Goal: Check status: Check status

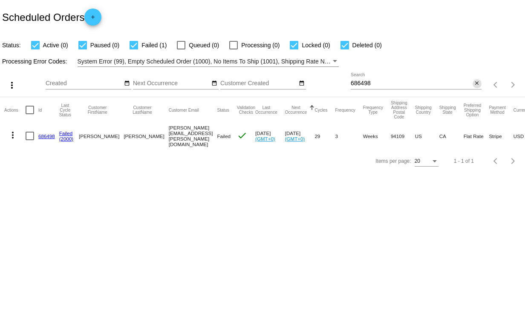
click at [479, 84] on mat-icon "close" at bounding box center [477, 83] width 6 height 7
click at [475, 83] on app-dashboard-scheduled-orders "Scheduled Orders add Status: Active (0) Paused (0) Failed (1) Queued (0) Proces…" at bounding box center [262, 86] width 525 height 173
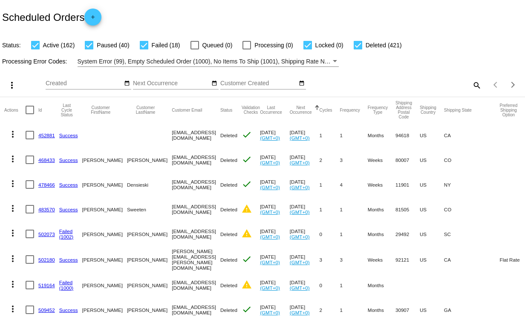
click at [436, 85] on div "search" at bounding box center [416, 84] width 131 height 13
click at [471, 87] on mat-icon "search" at bounding box center [476, 84] width 10 height 13
click at [386, 84] on input "Search" at bounding box center [416, 83] width 131 height 7
paste input "[EMAIL_ADDRESS][DOMAIN_NAME]"
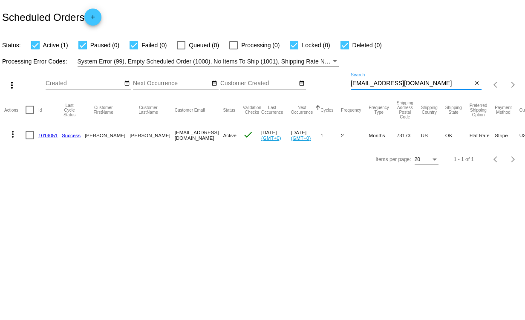
type input "[EMAIL_ADDRESS][DOMAIN_NAME]"
drag, startPoint x: 60, startPoint y: 133, endPoint x: 39, endPoint y: 134, distance: 20.5
click at [39, 134] on mat-cell "1014051" at bounding box center [49, 135] width 23 height 25
click at [70, 160] on div "Items per page: 20 1 - 1 of 1" at bounding box center [262, 159] width 525 height 24
click at [45, 134] on link "1014051" at bounding box center [47, 136] width 19 height 6
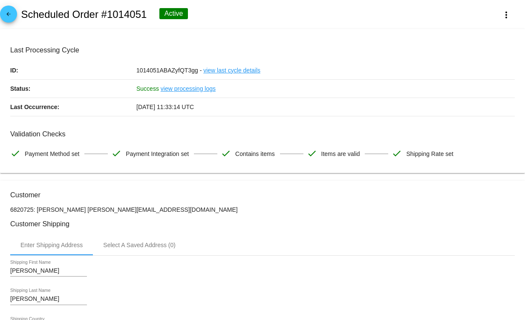
drag, startPoint x: 139, startPoint y: 14, endPoint x: 23, endPoint y: 14, distance: 116.3
click at [23, 14] on div "arrow_back Scheduled Order #1014051 Active more_vert" at bounding box center [262, 14] width 525 height 29
copy h2 "Scheduled Order #1014051"
click at [110, 34] on mat-card "Last Processing Cycle ID: 1014051ABAZyfQT3gg - view last cycle details Status: …" at bounding box center [262, 101] width 525 height 144
drag, startPoint x: 152, startPoint y: 15, endPoint x: 109, endPoint y: 17, distance: 43.1
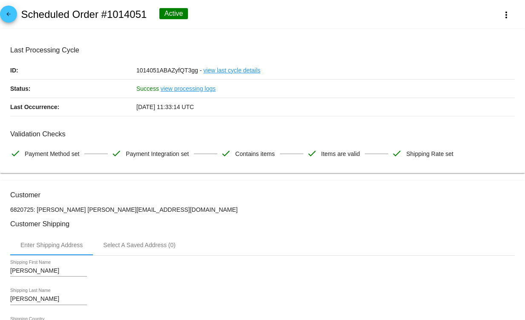
click at [109, 17] on div "arrow_back Scheduled Order #1014051 Active more_vert" at bounding box center [262, 14] width 525 height 29
click at [117, 38] on mat-card "Last Processing Cycle ID: 1014051ABAZyfQT3gg - view last cycle details Status: …" at bounding box center [262, 101] width 525 height 144
drag, startPoint x: 146, startPoint y: 14, endPoint x: 110, endPoint y: 16, distance: 36.7
click at [110, 16] on h2 "Scheduled Order #1014051" at bounding box center [84, 15] width 126 height 12
copy h2 "1014051"
